Goal: Task Accomplishment & Management: Use online tool/utility

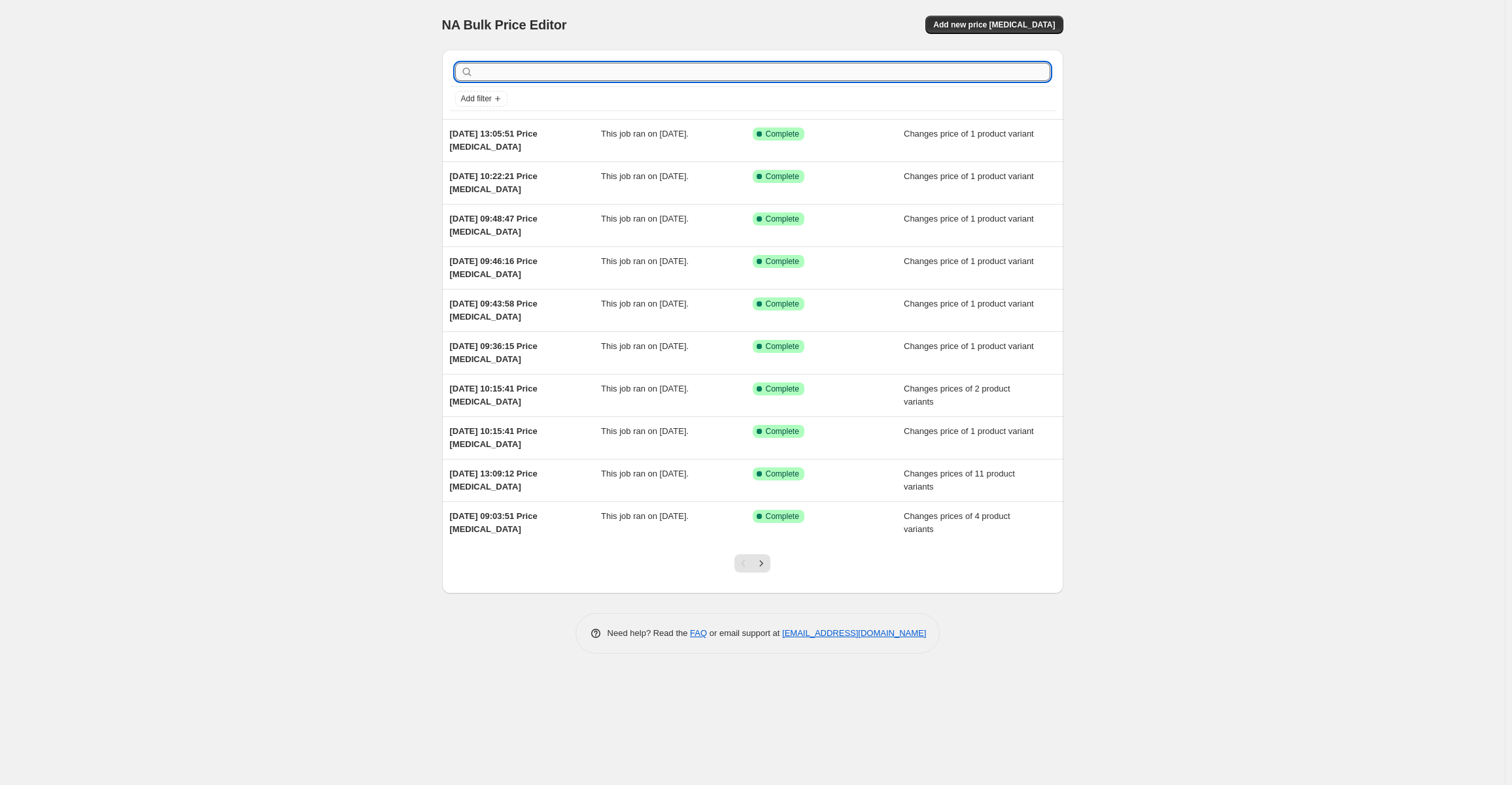
click at [572, 72] on input "text" at bounding box center [763, 72] width 574 height 19
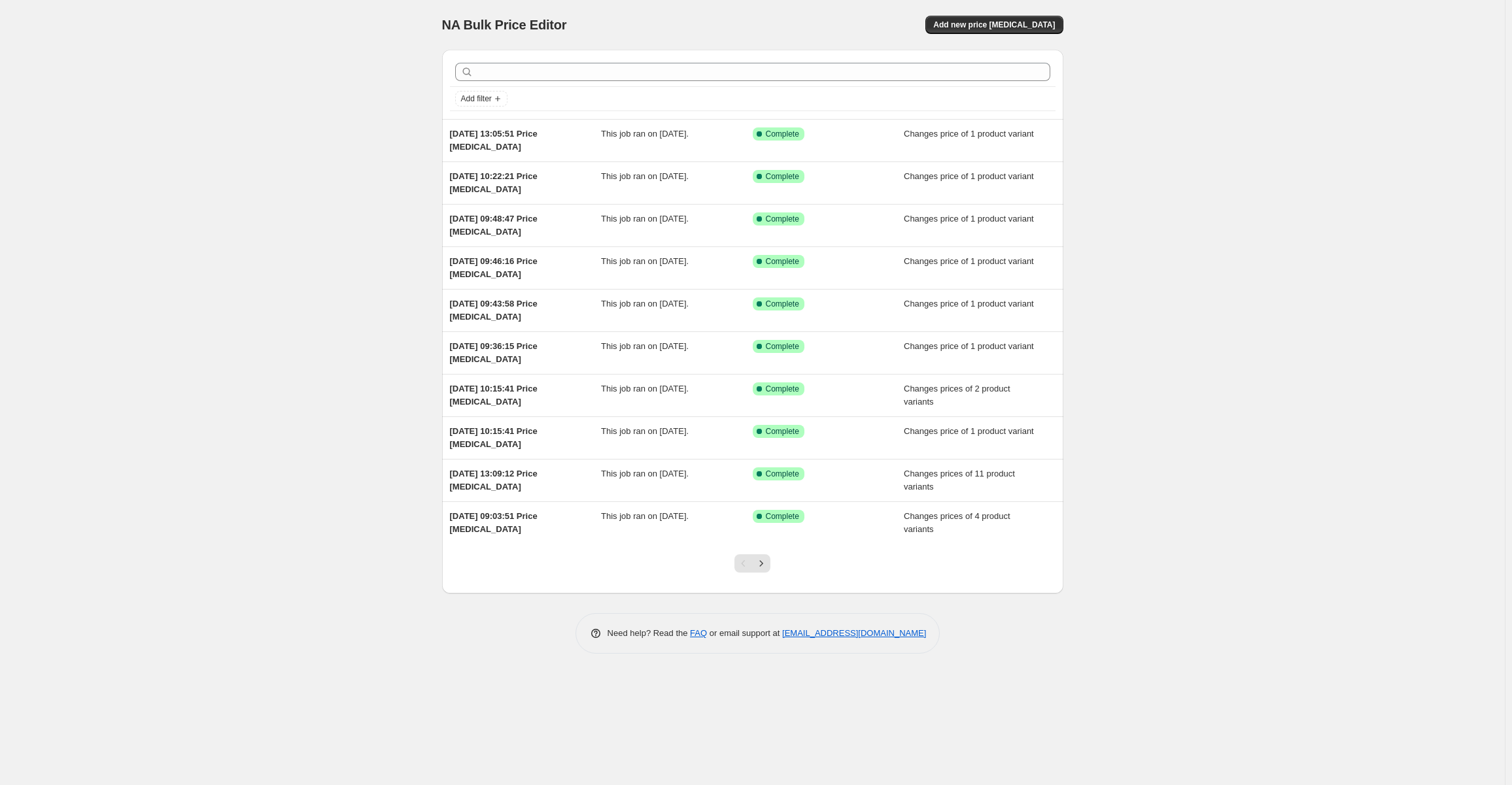
click at [351, 117] on div "NA Bulk Price Editor. This page is ready NA Bulk Price Editor Add new price [ME…" at bounding box center [752, 392] width 1505 height 785
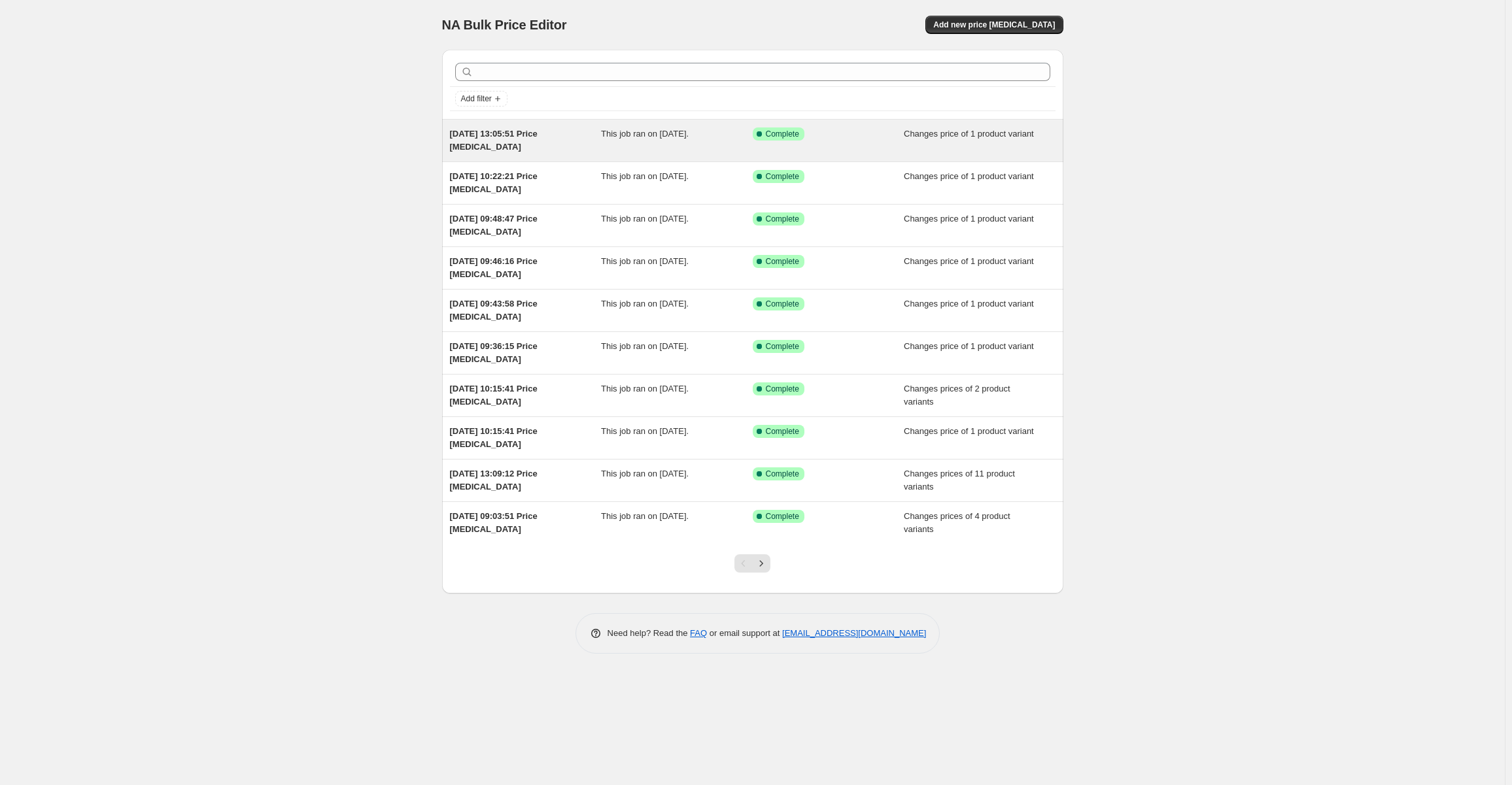
click at [793, 150] on div "Success Complete Complete" at bounding box center [828, 140] width 151 height 26
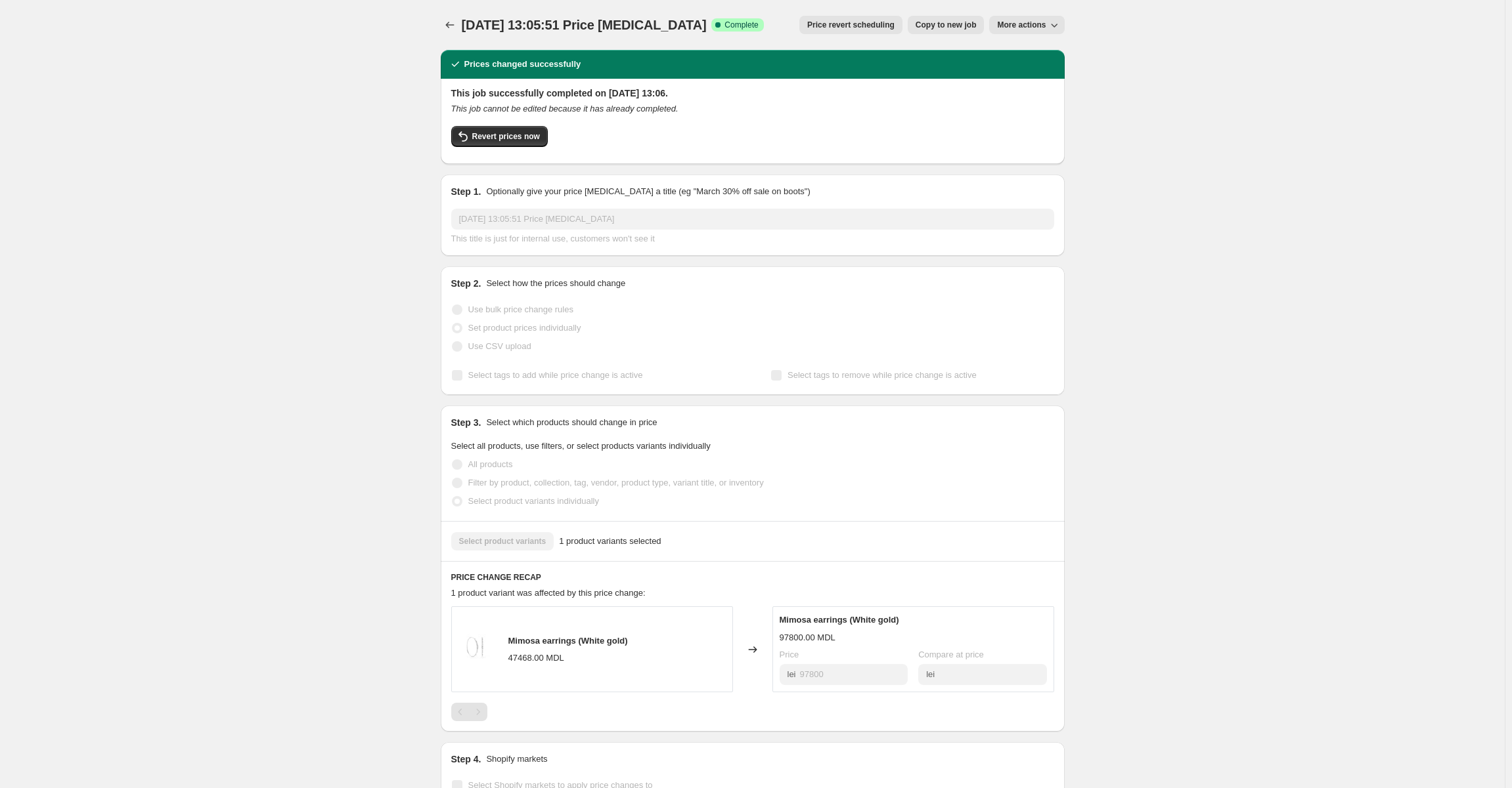
scroll to position [66, 0]
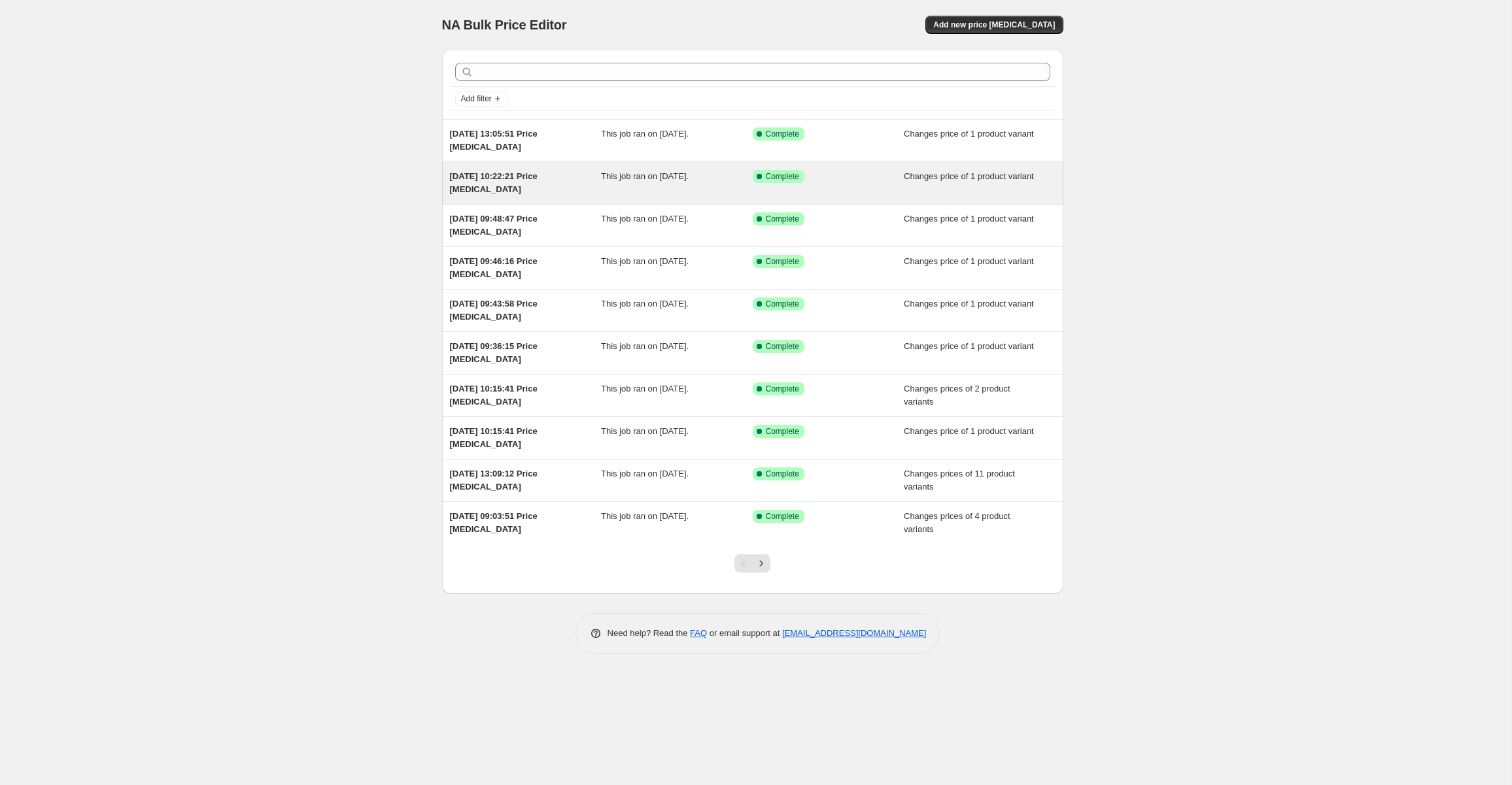
click at [886, 186] on div "Success Complete Complete" at bounding box center [828, 183] width 151 height 26
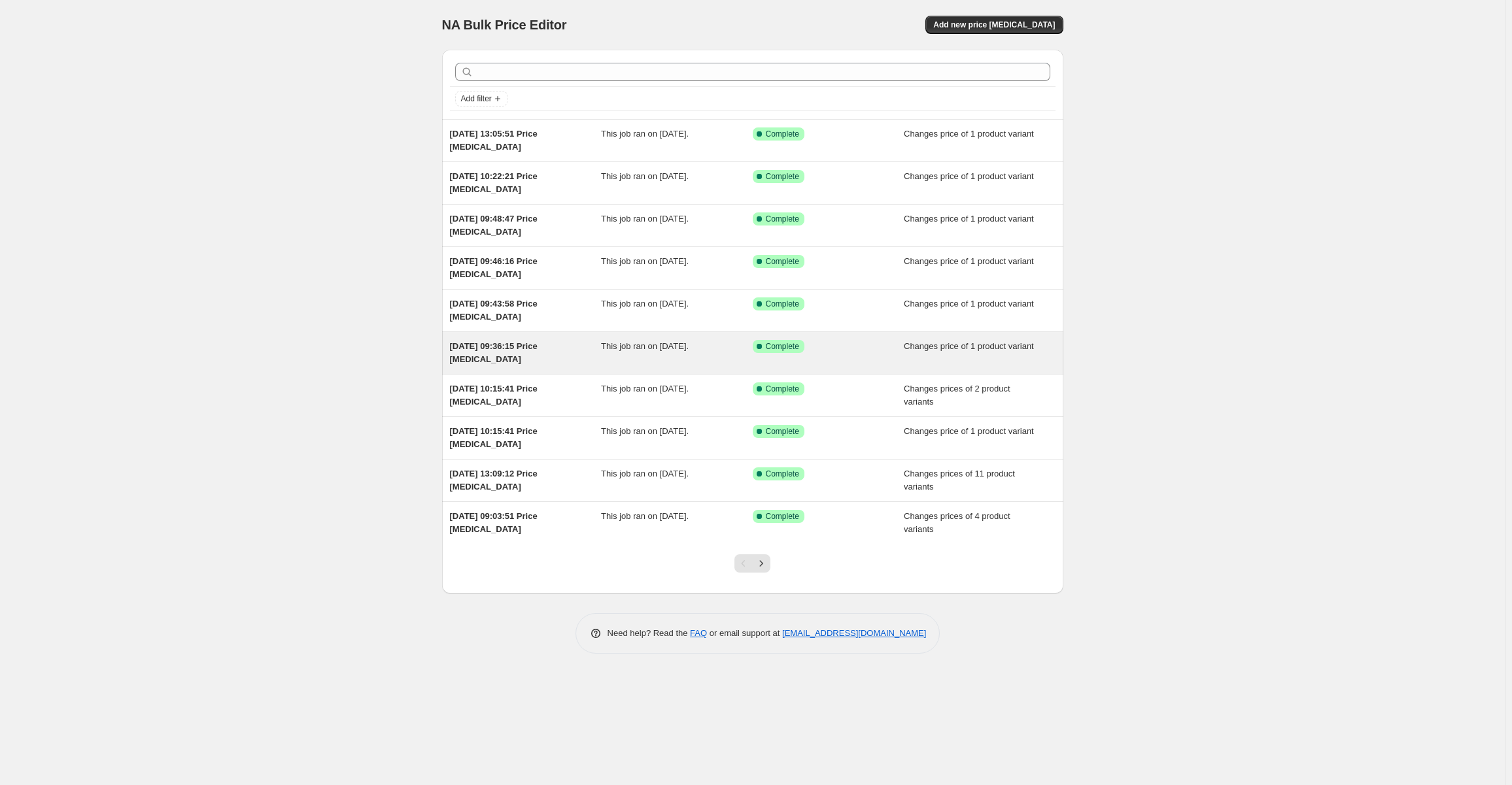
click at [840, 349] on div "Success Complete Complete" at bounding box center [818, 347] width 132 height 13
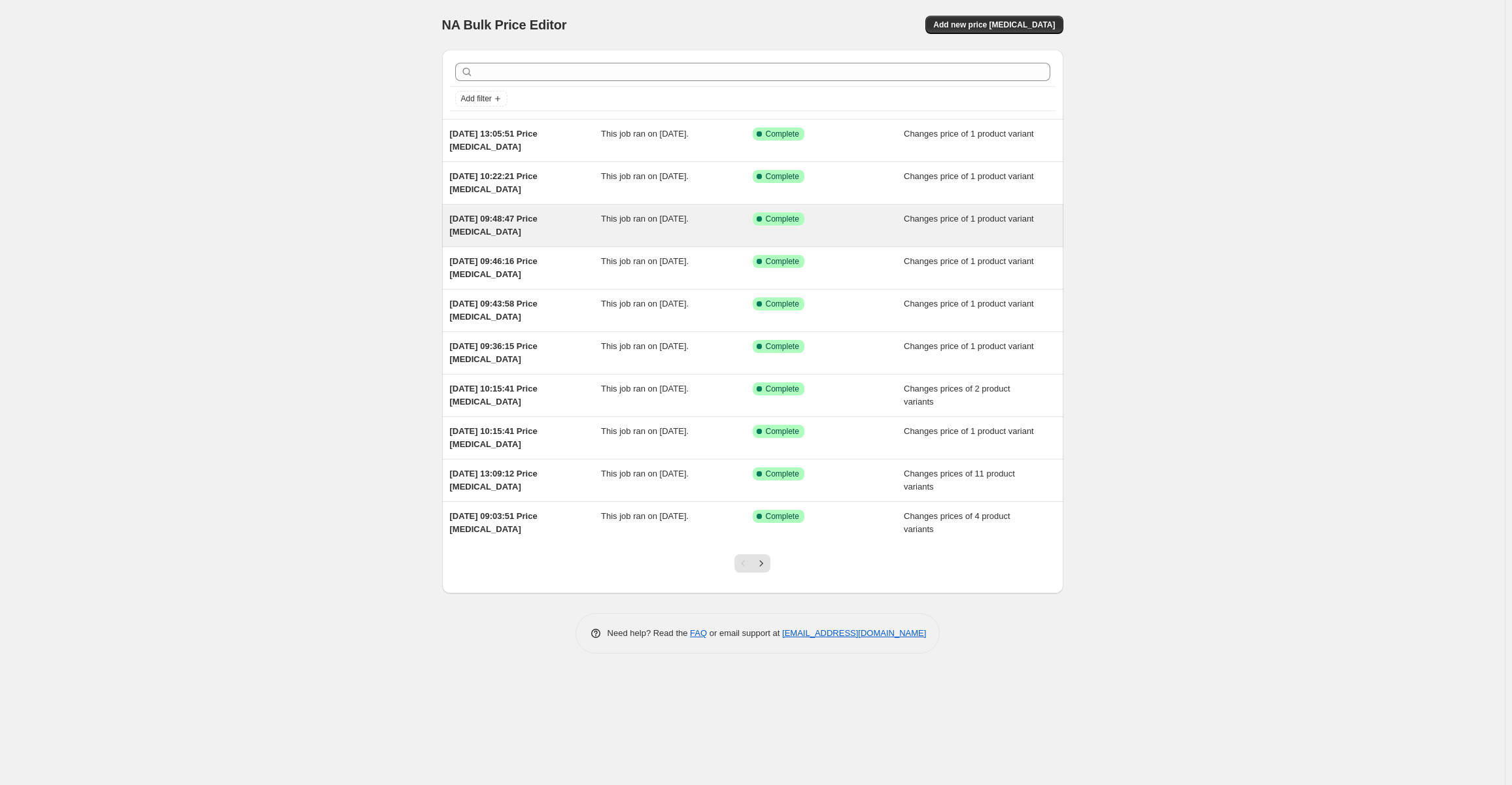
click at [860, 217] on div "Success Complete Complete" at bounding box center [818, 219] width 132 height 13
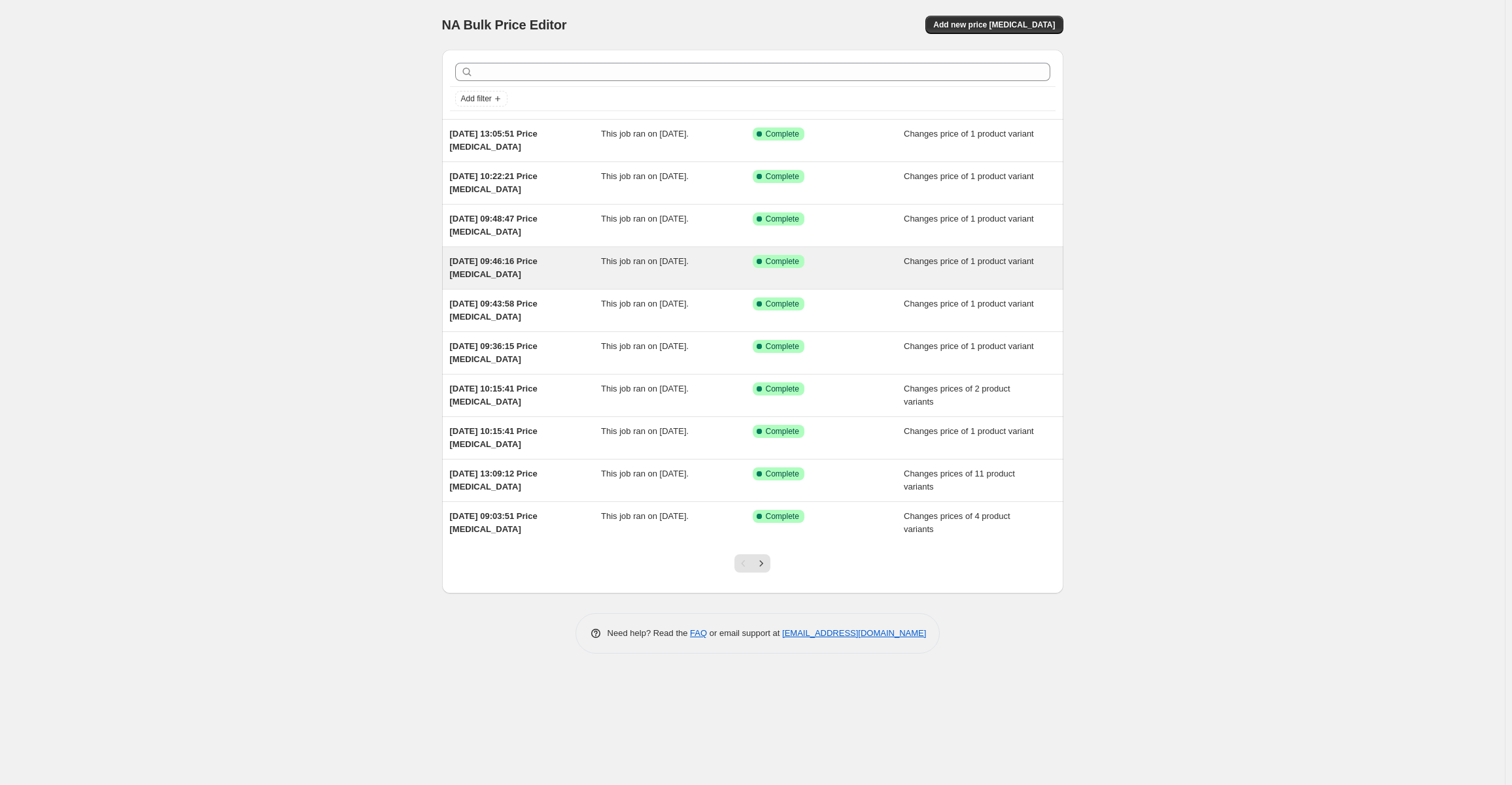
click at [859, 271] on div "Success Complete Complete" at bounding box center [828, 268] width 151 height 26
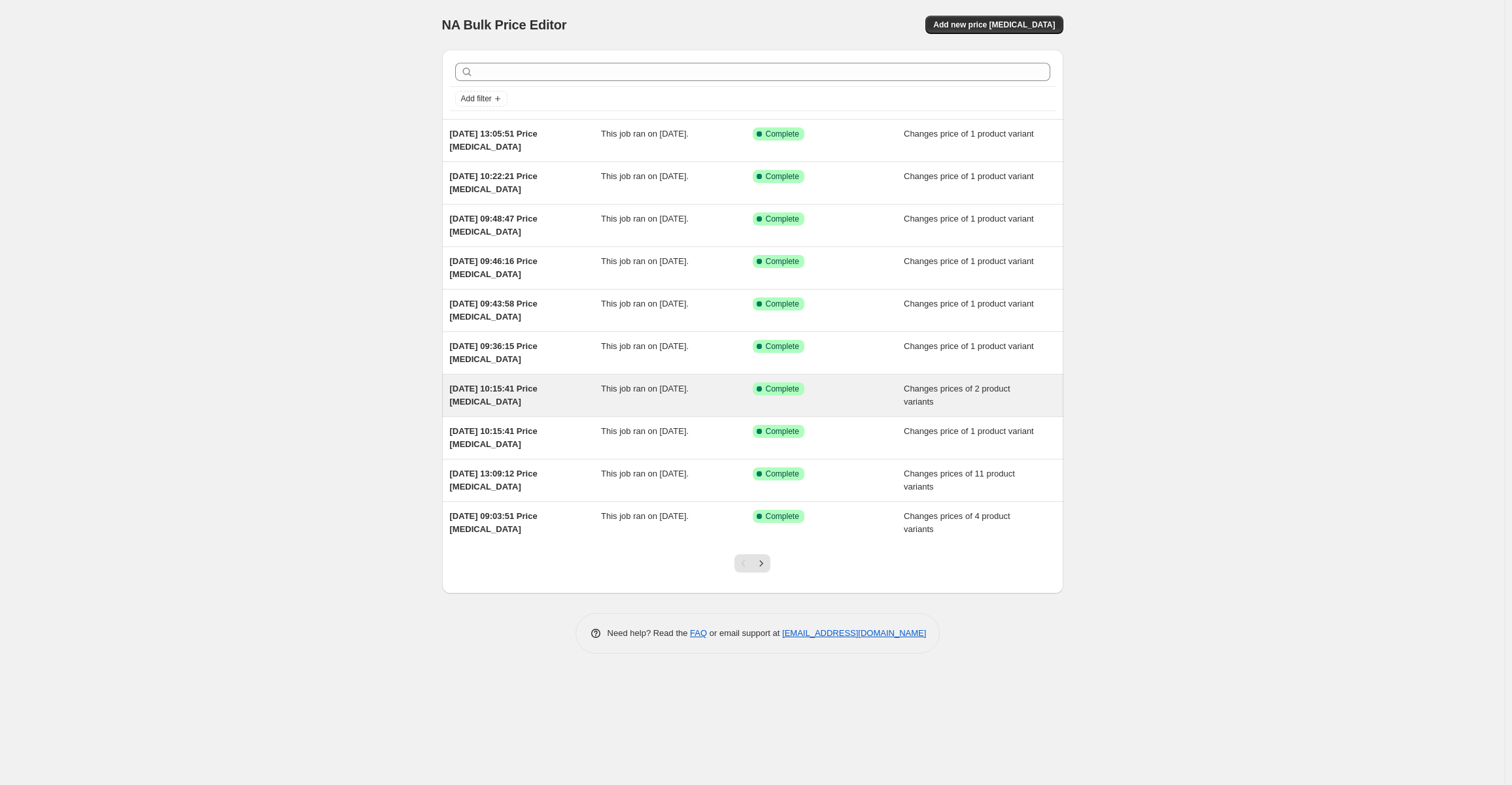
click at [870, 403] on div "Success Complete Complete" at bounding box center [828, 395] width 151 height 26
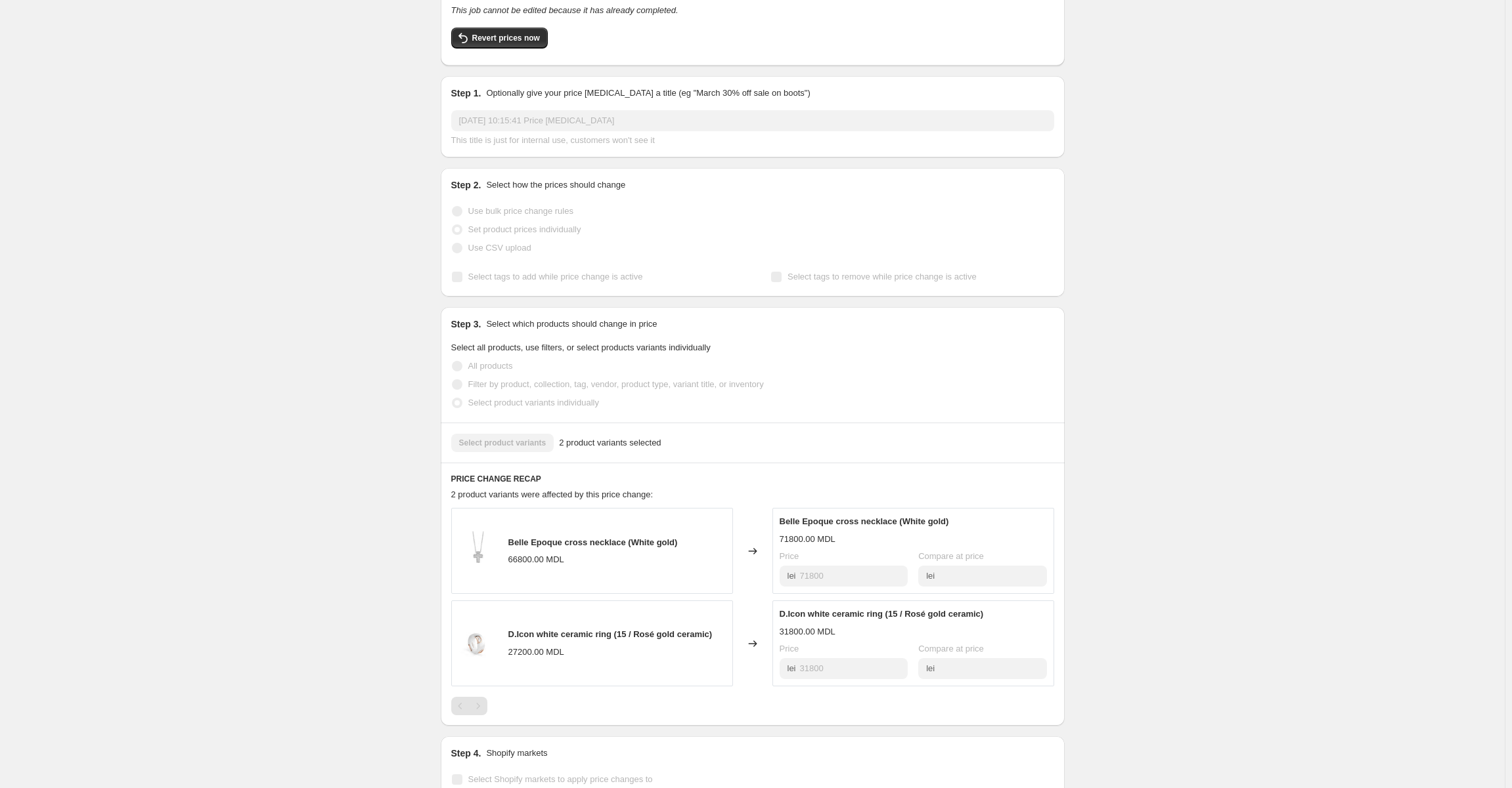
scroll to position [131, 0]
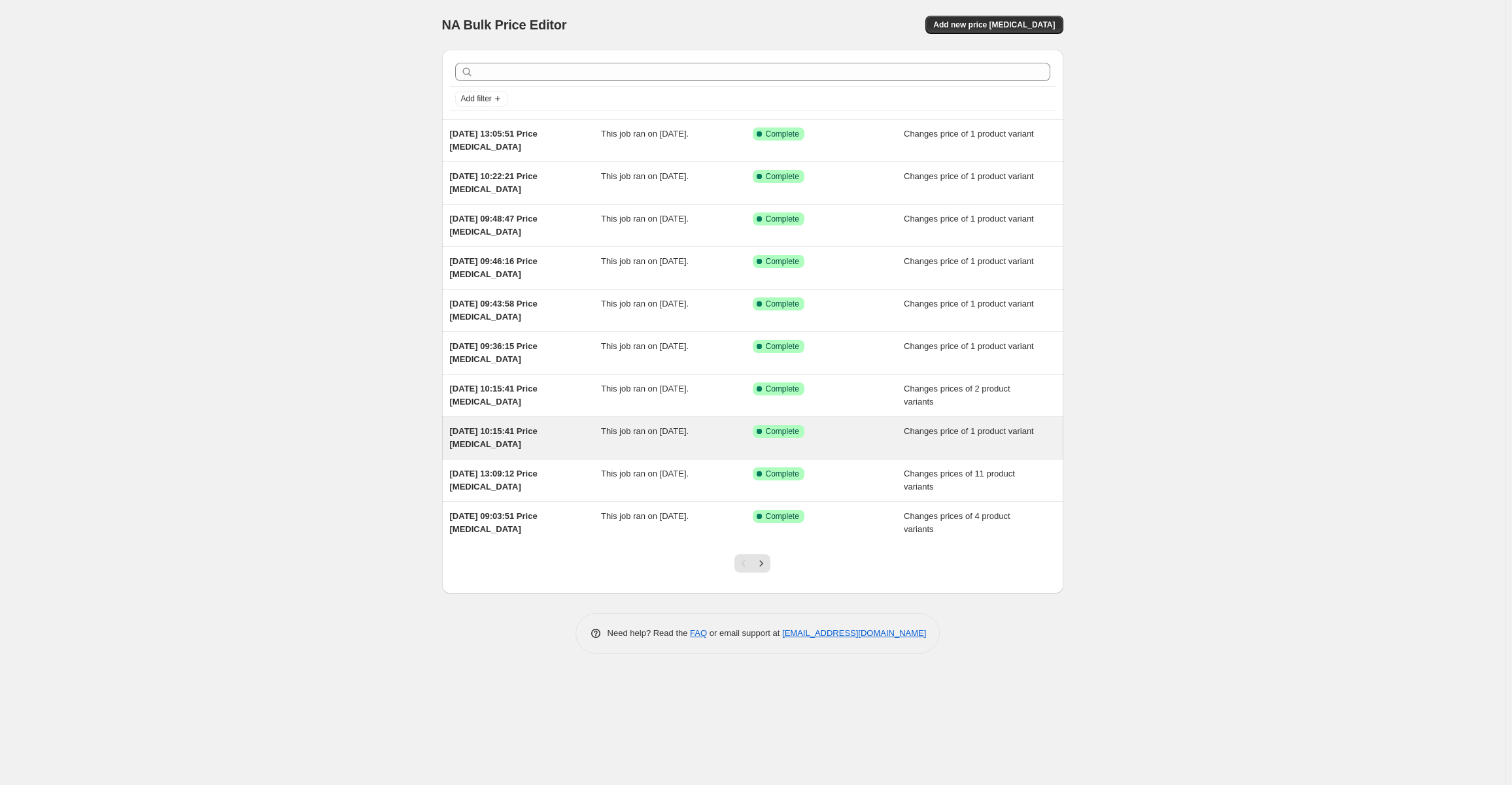
click at [837, 442] on div "Success Complete Complete" at bounding box center [828, 438] width 151 height 26
